Goal: Information Seeking & Learning: Learn about a topic

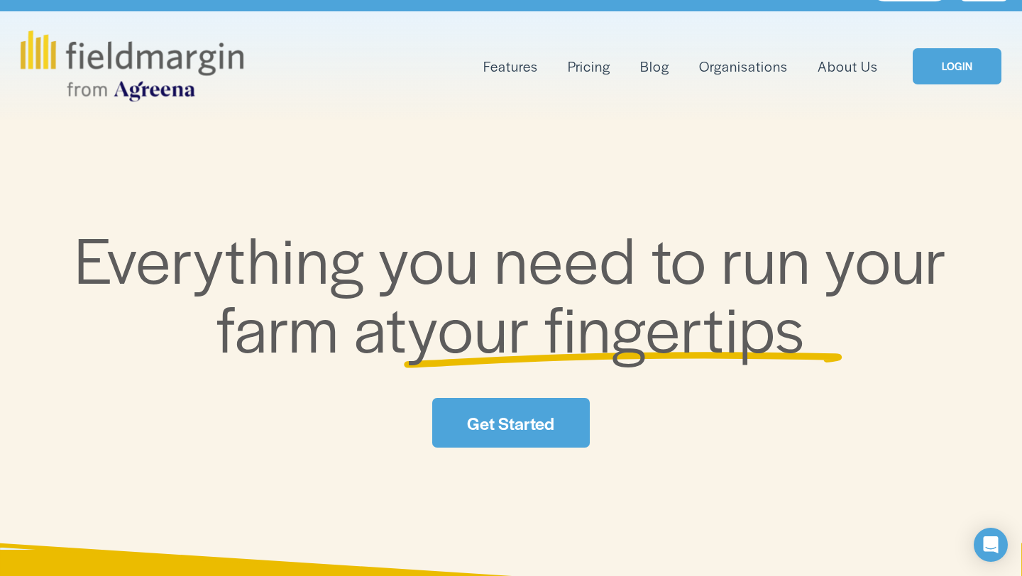
scroll to position [38, 0]
click at [588, 67] on link "Pricing" at bounding box center [589, 66] width 43 height 23
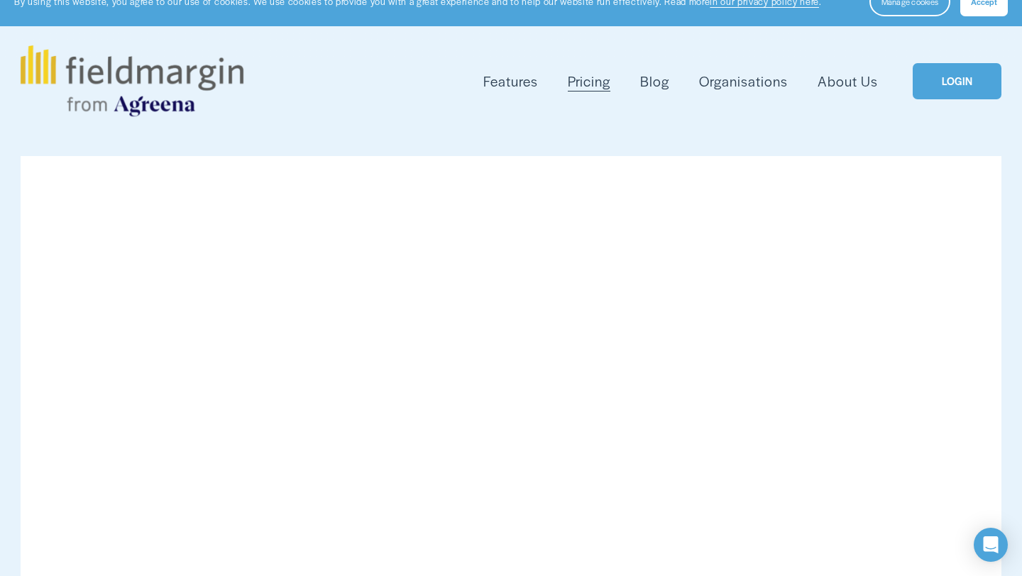
scroll to position [18, 0]
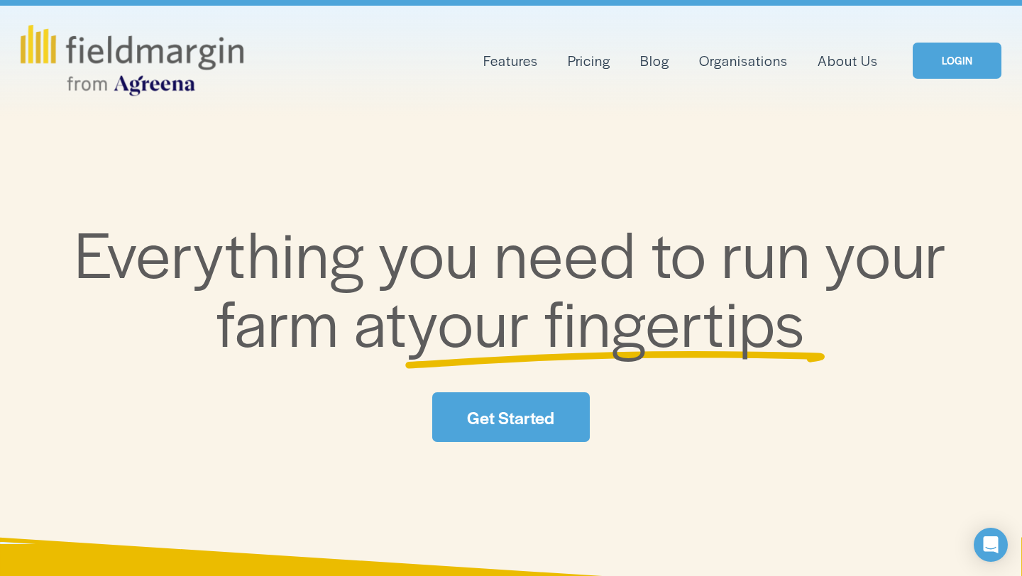
scroll to position [38, 0]
